Goal: Task Accomplishment & Management: Complete application form

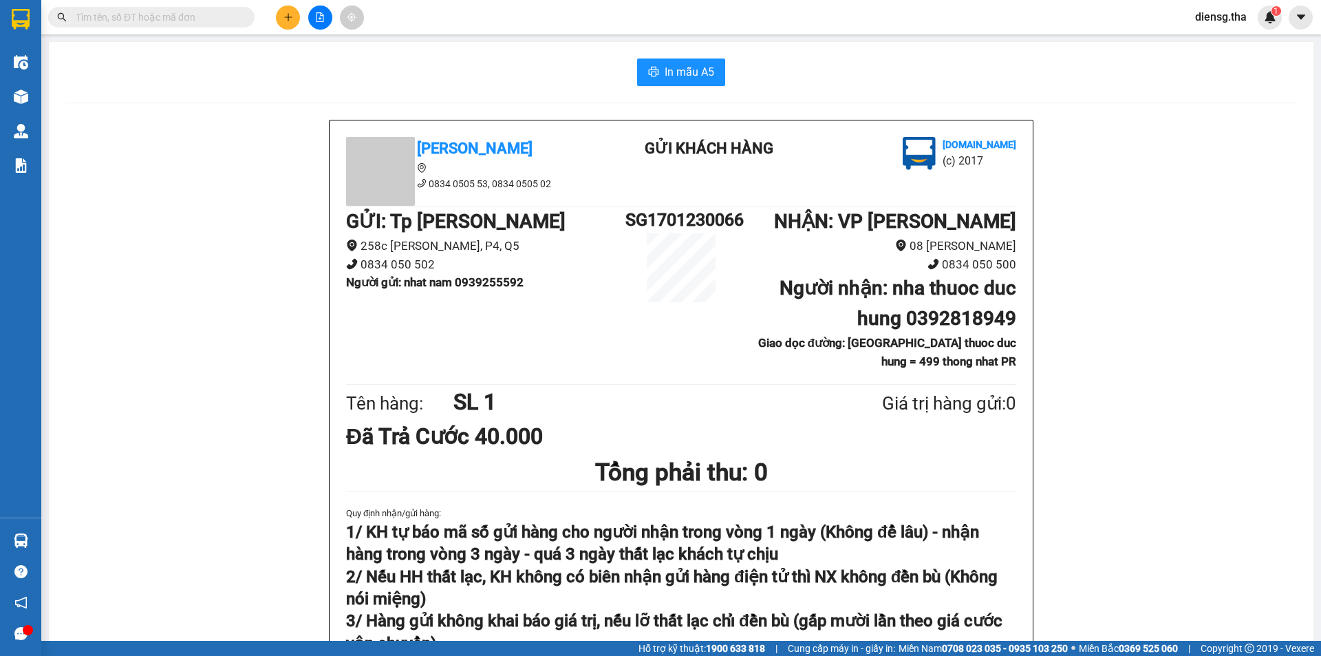
click at [154, 18] on input "text" at bounding box center [157, 17] width 162 height 15
click at [295, 17] on button at bounding box center [288, 18] width 24 height 24
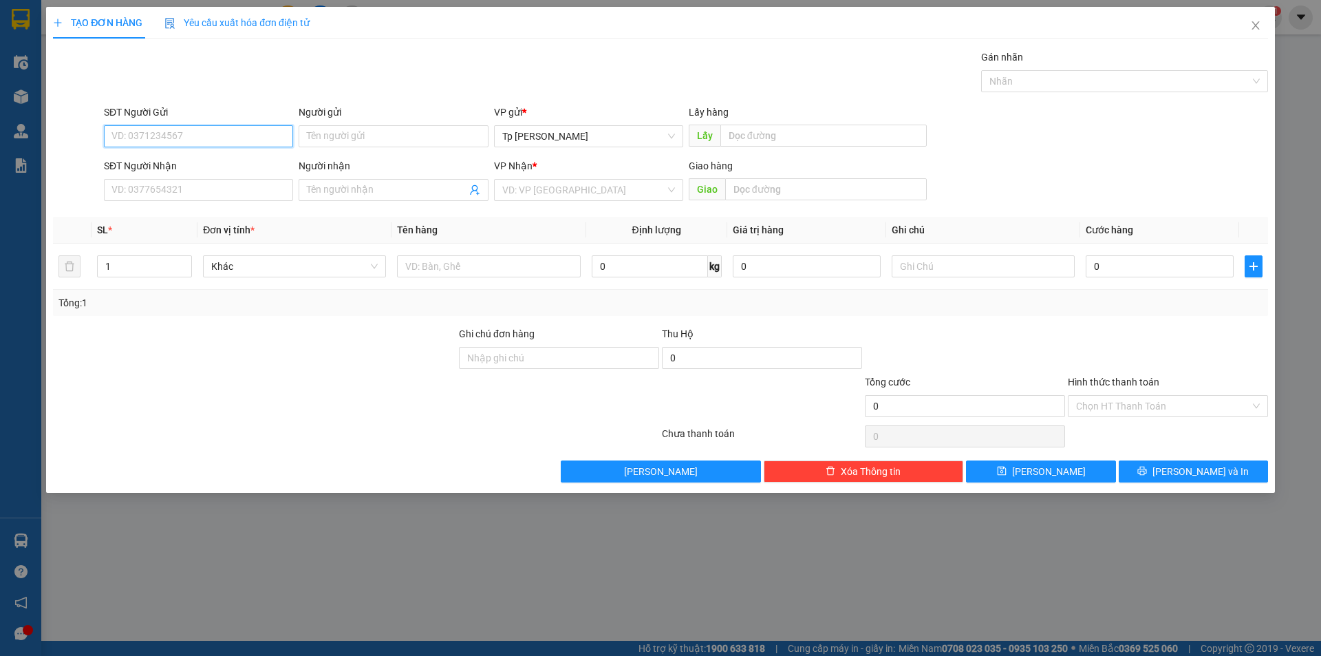
click at [221, 131] on input "SĐT Người Gửi" at bounding box center [198, 136] width 189 height 22
click at [186, 143] on input "3940" at bounding box center [198, 136] width 189 height 22
click at [188, 157] on div "0915333940 - PHỤNG VI" at bounding box center [198, 163] width 173 height 15
type input "0915333940"
type input "PHỤNG VI"
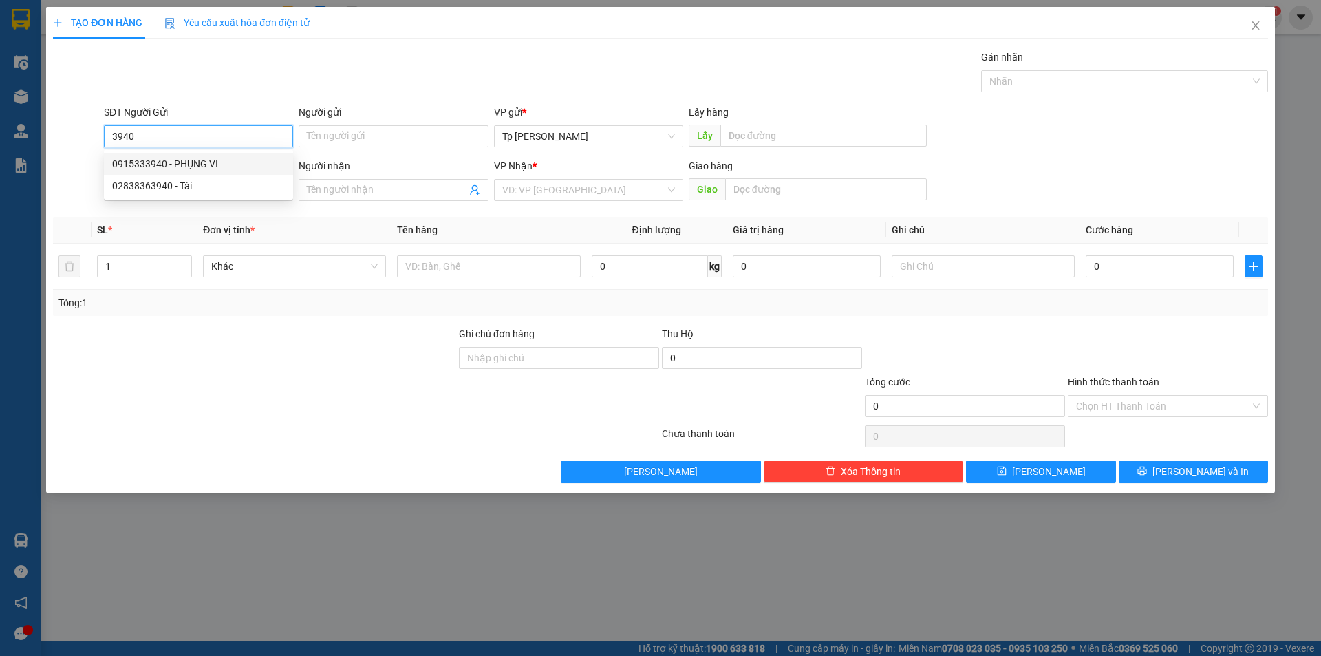
type input "02593837148"
type input "Công Thành"
type input "0915333940"
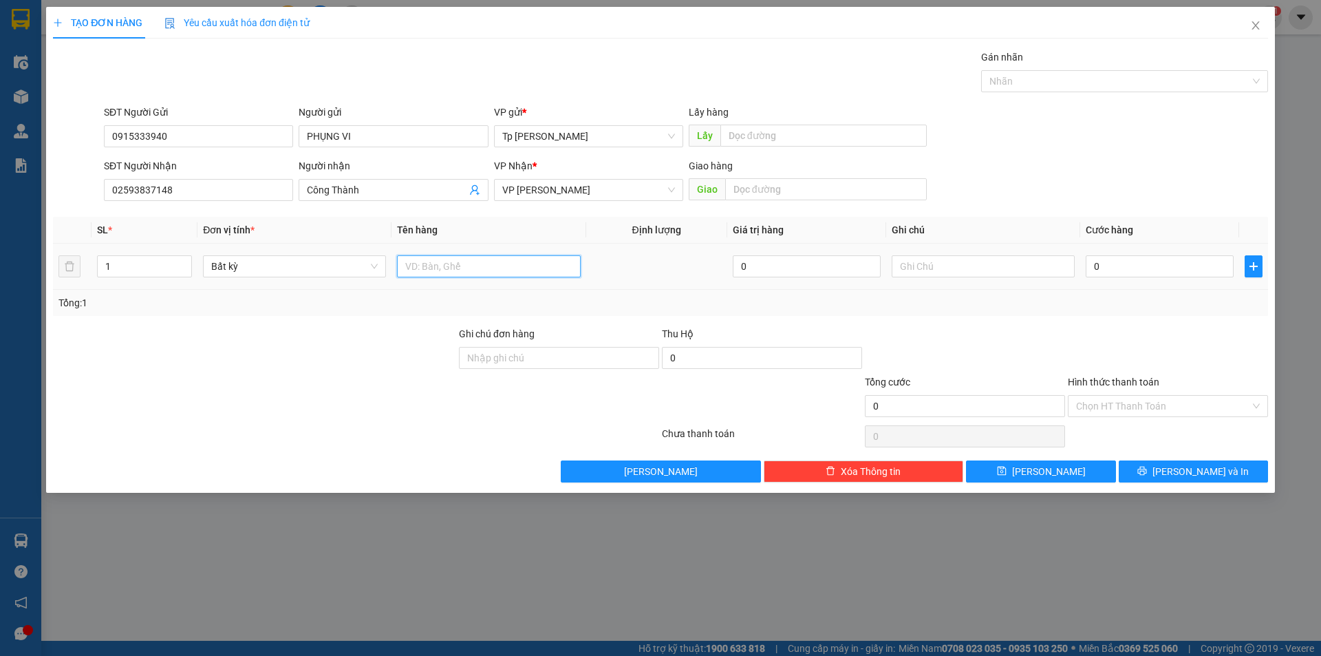
click at [424, 269] on input "text" at bounding box center [488, 266] width 183 height 22
click at [505, 268] on input "1 K màu den= Lk màn nhình" at bounding box center [488, 266] width 183 height 22
click at [1161, 267] on input "0" at bounding box center [1160, 266] width 148 height 22
click at [527, 274] on input "1 K màu den= Lk màn hình" at bounding box center [488, 266] width 183 height 22
type input "1 K màu den= Lk màn hình De Vo"
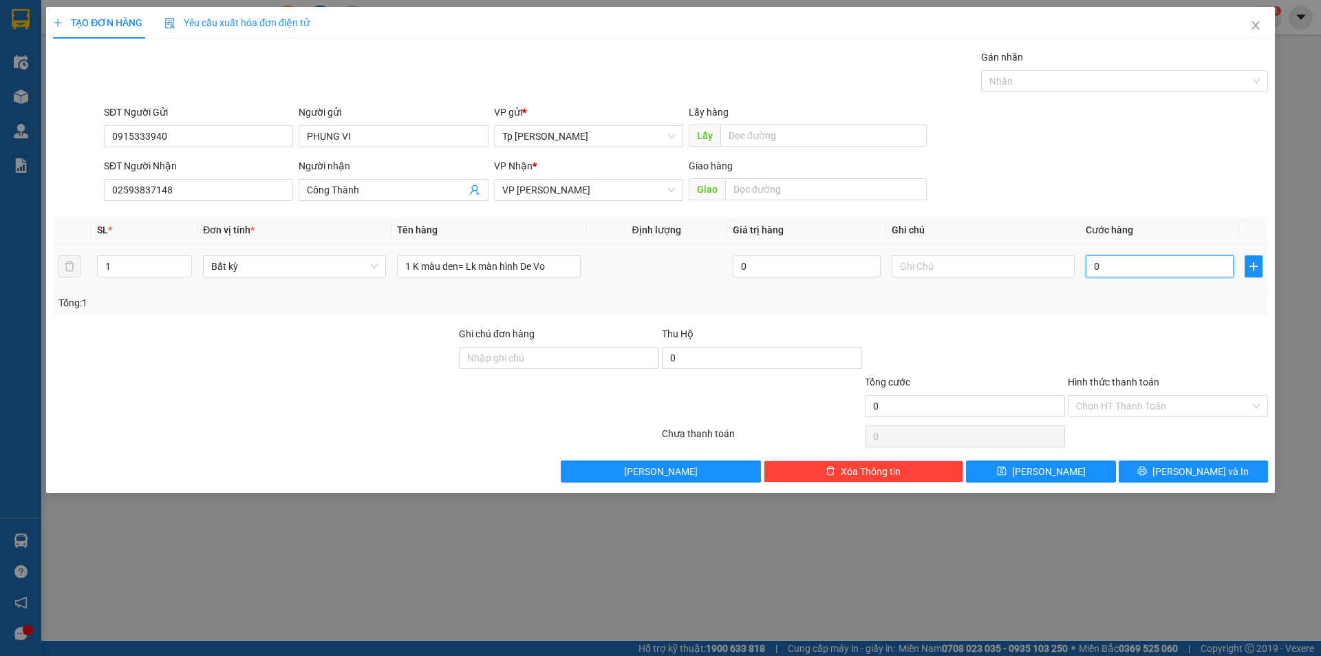
click at [1123, 266] on input "0" at bounding box center [1160, 266] width 148 height 22
type input "5"
type input "50"
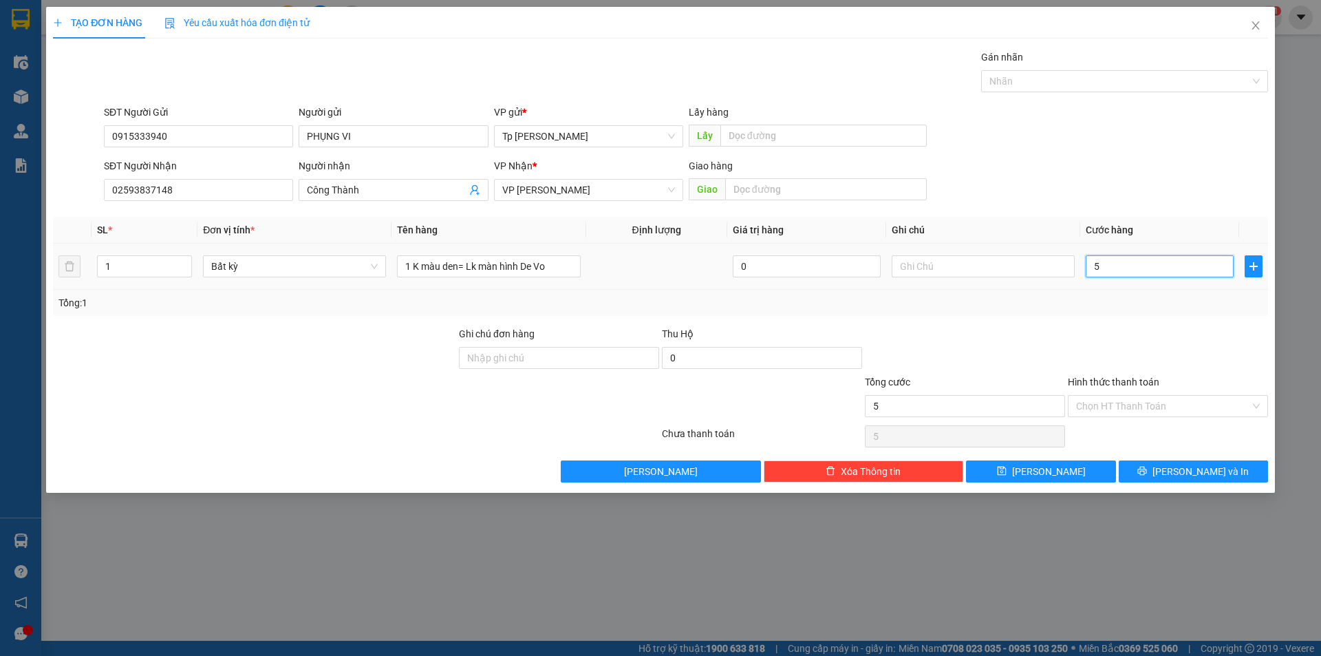
type input "50"
type input "50.000"
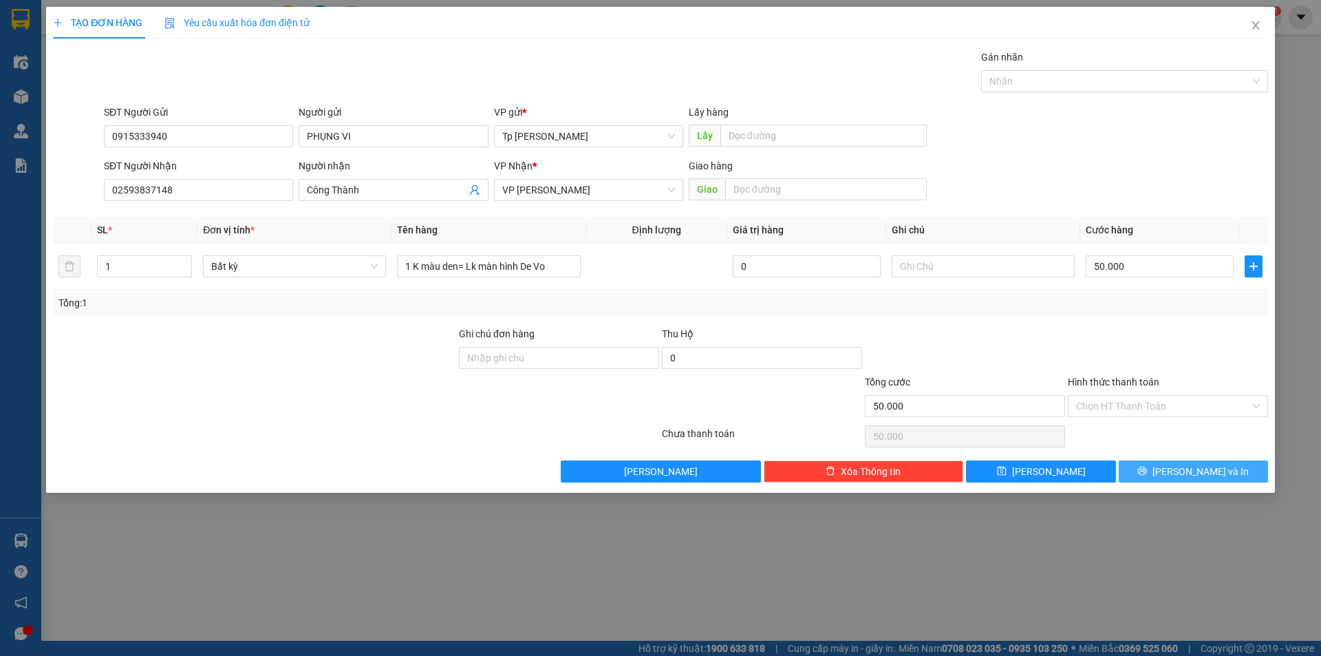
click at [1192, 466] on span "[PERSON_NAME] và In" at bounding box center [1200, 471] width 96 height 15
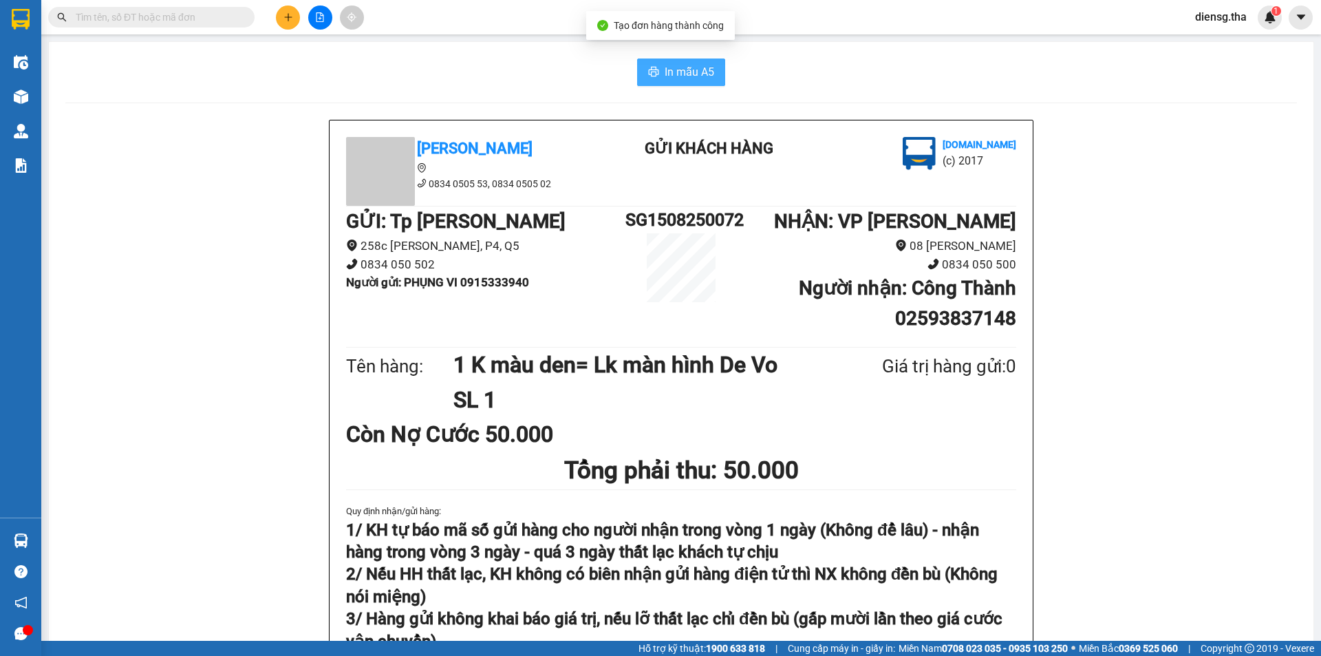
click at [692, 68] on span "In mẫu A5" at bounding box center [690, 71] width 50 height 17
click at [759, 261] on li "0834 050 500" at bounding box center [876, 264] width 279 height 19
